Goal: Contribute content: Add original content to the website for others to see

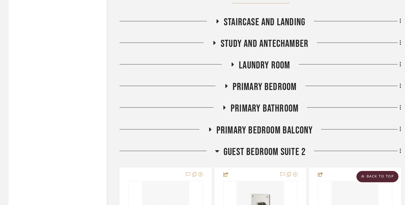
scroll to position [1336, 0]
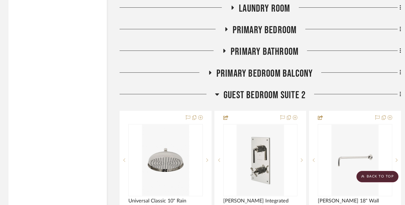
click at [400, 95] on icon at bounding box center [400, 94] width 1 height 5
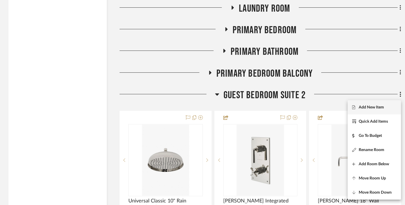
click at [378, 106] on span "Add New Item" at bounding box center [371, 107] width 25 height 5
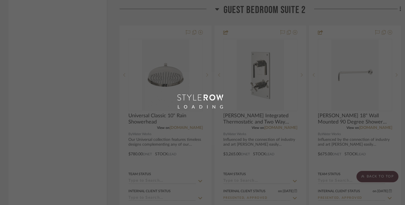
scroll to position [1482, 0]
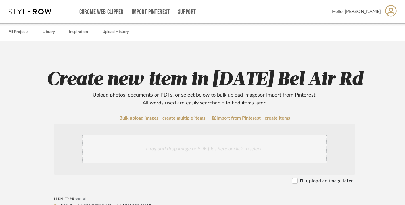
scroll to position [85, 0]
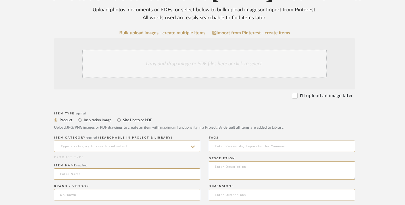
click at [126, 120] on label "Site Photo or PDF" at bounding box center [138, 120] width 30 height 6
click at [123, 120] on input "Site Photo or PDF" at bounding box center [119, 120] width 7 height 7
radio input "true"
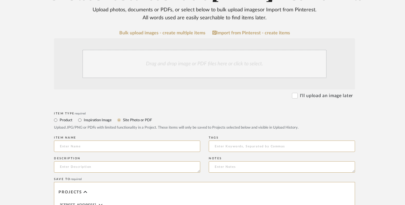
click at [147, 65] on div "Drag and drop image or PDF files here or click to select." at bounding box center [204, 64] width 244 height 28
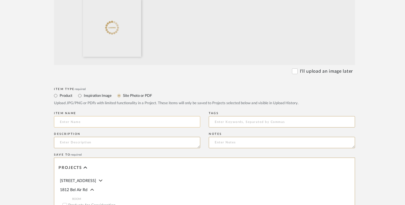
scroll to position [171, 0]
click at [86, 122] on input at bounding box center [127, 121] width 146 height 11
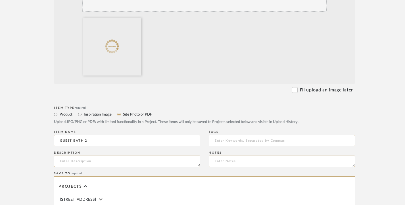
scroll to position [142, 0]
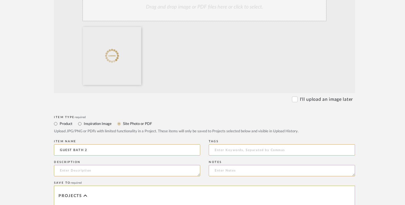
type input "GUEST BATH 2"
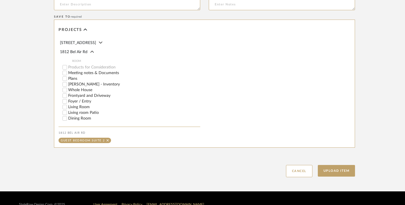
scroll to position [321, 0]
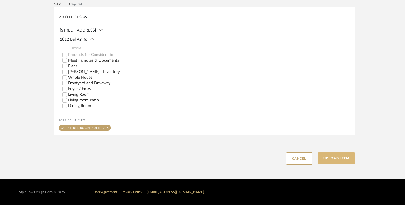
click at [344, 158] on button "Upload Item" at bounding box center [337, 159] width 38 height 12
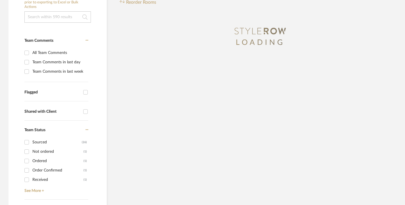
scroll to position [0, 0]
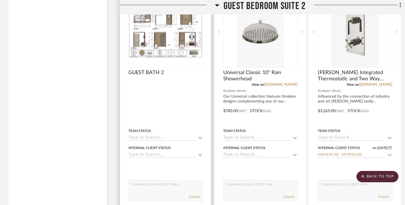
scroll to position [1443, 0]
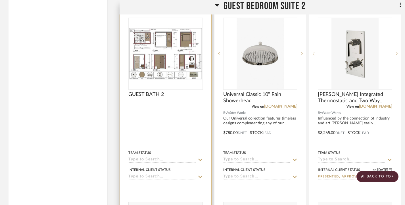
click at [183, 101] on div "GUEST BATH 2" at bounding box center [165, 98] width 74 height 13
click at [185, 67] on img "0" at bounding box center [165, 54] width 73 height 52
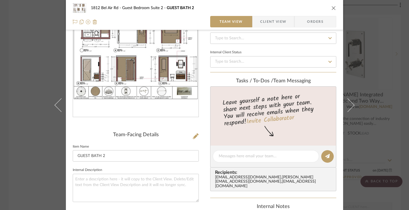
scroll to position [57, 0]
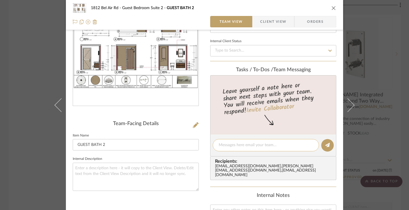
click at [241, 146] on textarea at bounding box center [266, 145] width 94 height 6
type textarea "g"
click at [332, 5] on button "close" at bounding box center [333, 7] width 5 height 5
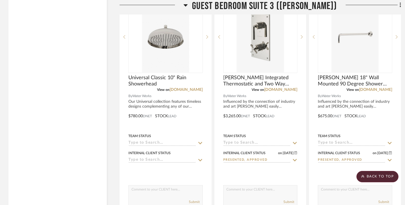
scroll to position [5991, 0]
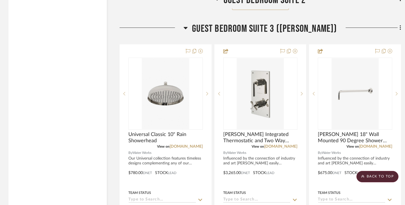
click at [401, 31] on icon at bounding box center [401, 28] width 2 height 6
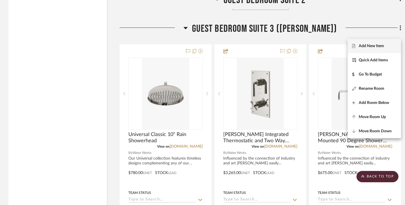
click at [377, 46] on span "Add New Item" at bounding box center [371, 46] width 25 height 5
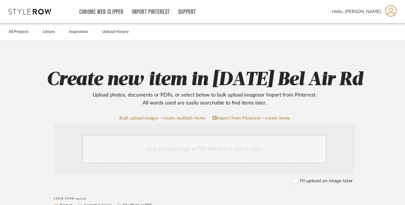
click at [148, 148] on div "Drag and drop image or PDF files here or click to select." at bounding box center [204, 149] width 244 height 28
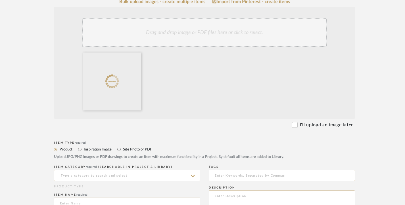
scroll to position [114, 0]
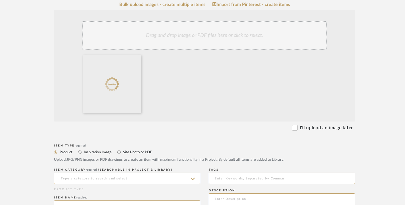
click at [74, 176] on input at bounding box center [127, 178] width 146 height 11
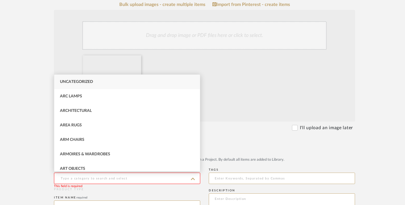
click at [74, 177] on input at bounding box center [127, 178] width 146 height 11
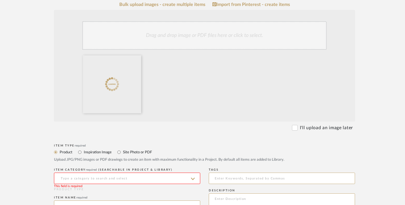
click at [134, 150] on label "Site Photo or PDF" at bounding box center [138, 152] width 30 height 6
click at [123, 150] on input "Site Photo or PDF" at bounding box center [119, 152] width 7 height 7
radio input "true"
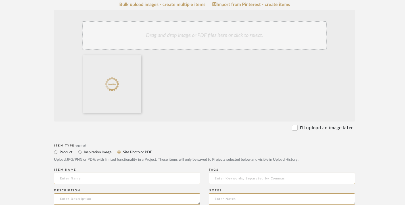
click at [92, 176] on input at bounding box center [127, 178] width 146 height 11
type input "H"
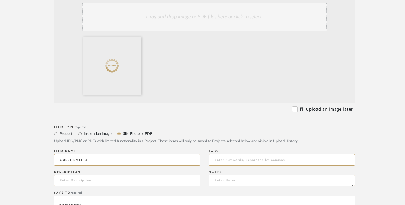
scroll to position [142, 0]
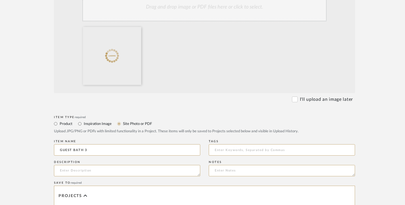
type input "GUEST BATH 3"
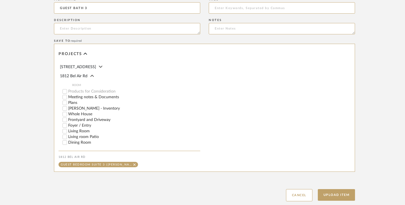
scroll to position [321, 0]
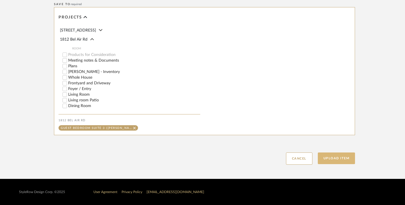
click at [340, 158] on button "Upload Item" at bounding box center [337, 159] width 38 height 12
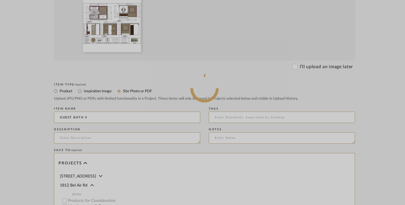
scroll to position [150, 0]
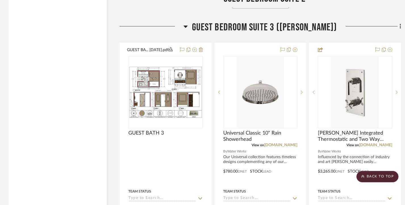
scroll to position [2219, 0]
